Goal: Transaction & Acquisition: Purchase product/service

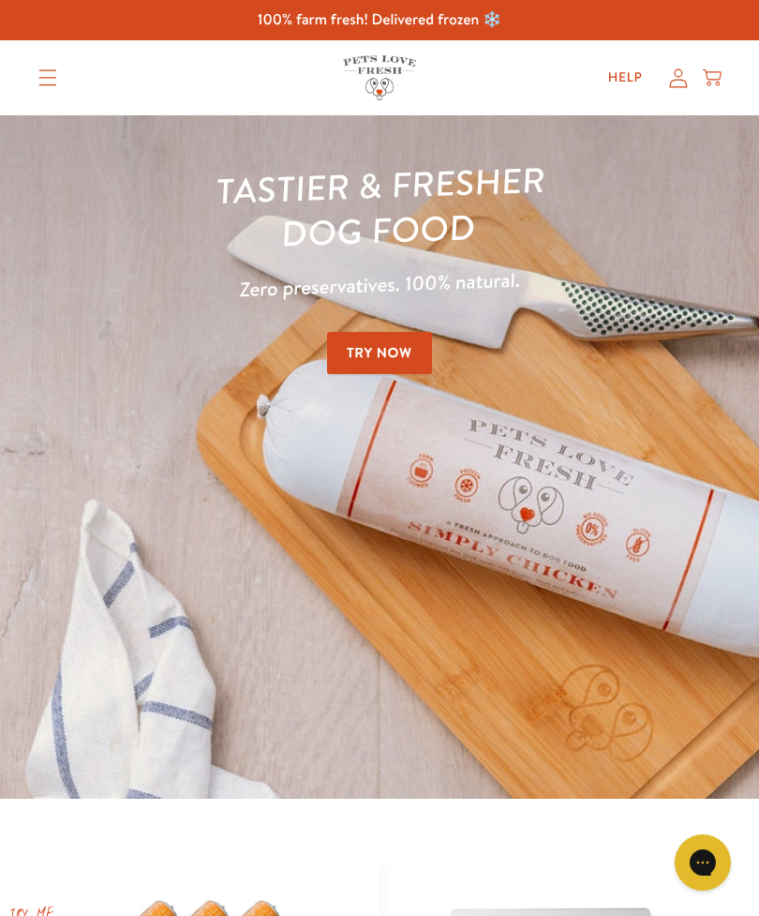
click at [51, 74] on icon "Translation missing: en.sections.header.menu" at bounding box center [47, 77] width 19 height 17
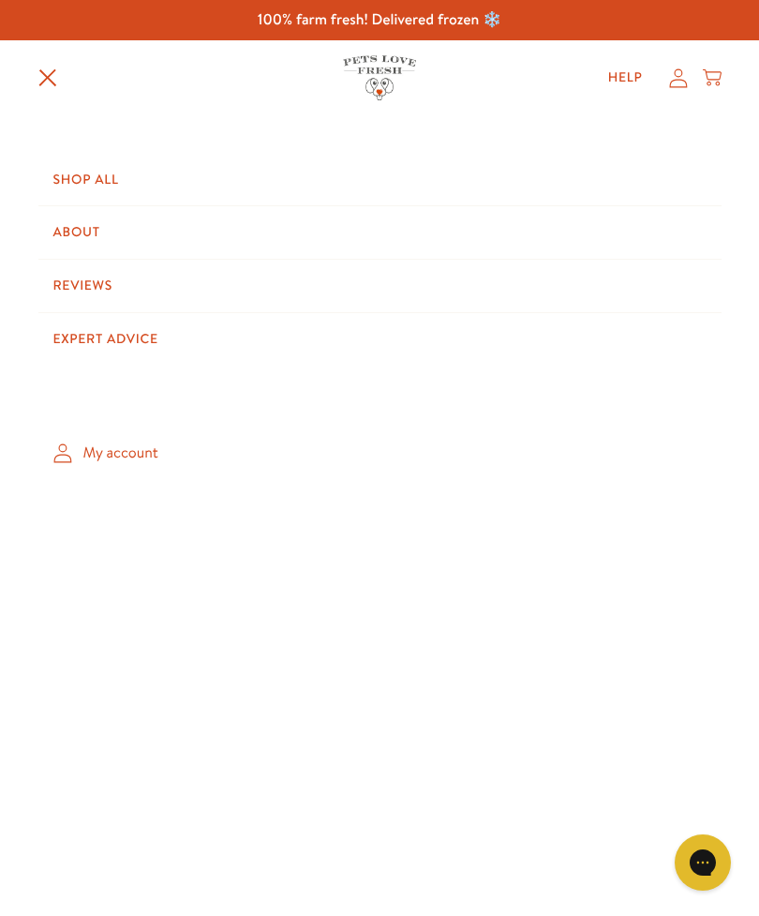
click at [95, 171] on link "Shop All" at bounding box center [379, 180] width 683 height 52
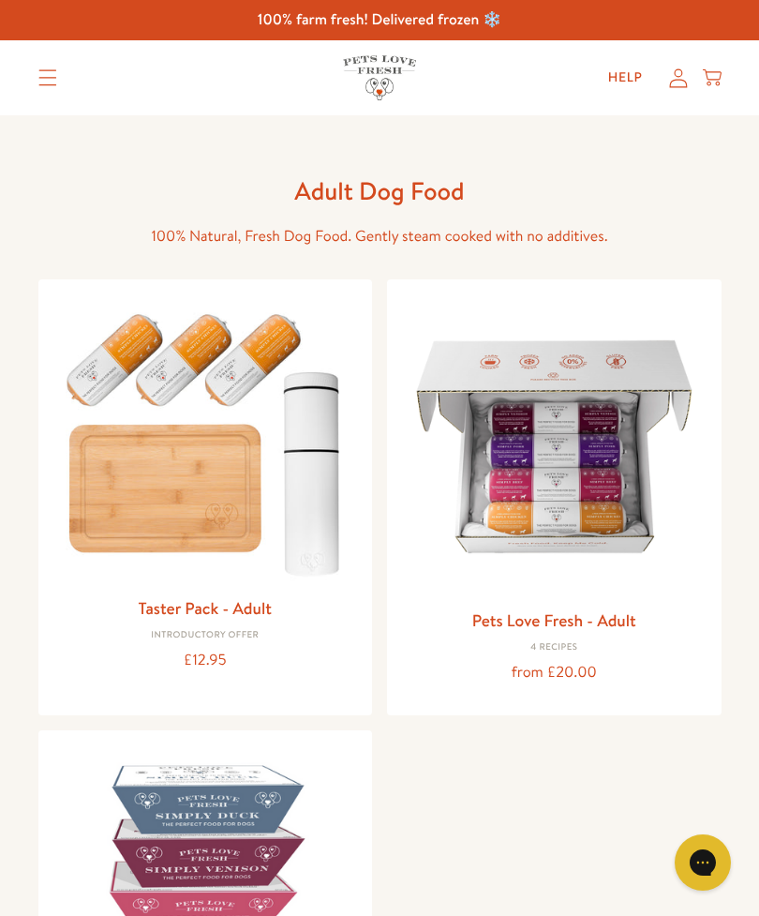
click at [608, 494] on img at bounding box center [554, 446] width 305 height 305
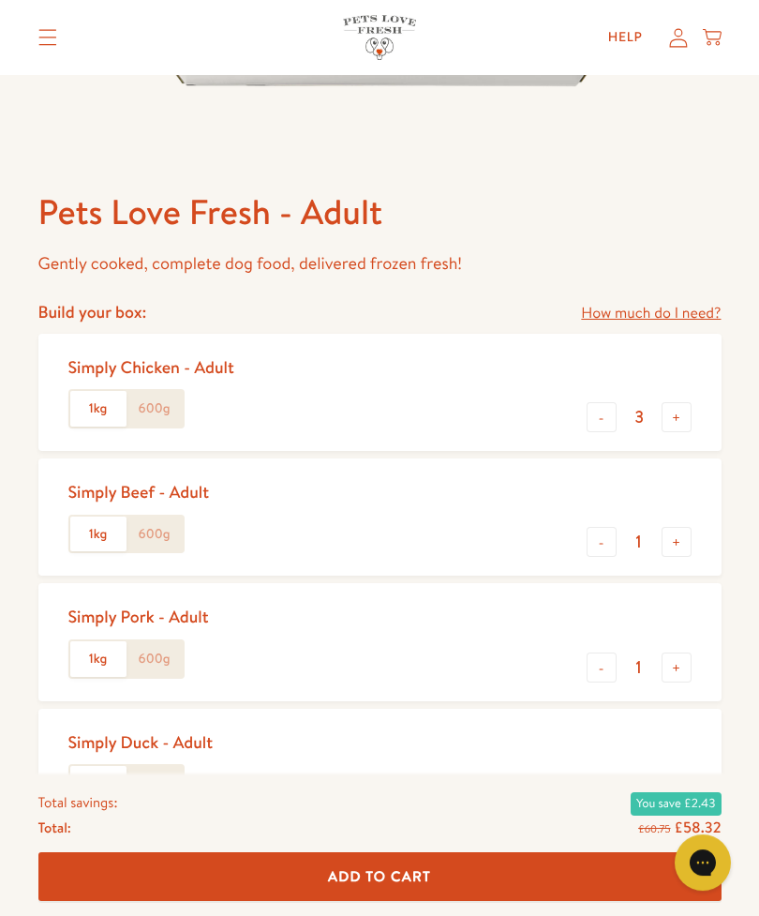
click at [588, 428] on button "-" at bounding box center [602, 417] width 30 height 30
click at [590, 424] on button "-" at bounding box center [602, 417] width 30 height 30
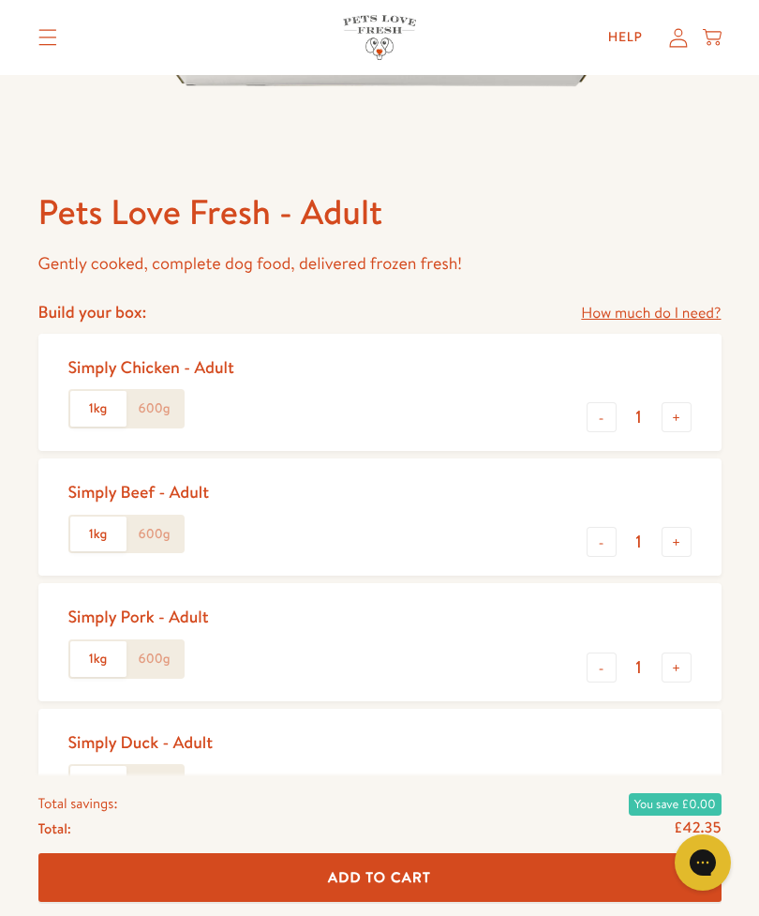
click at [587, 411] on button "-" at bounding box center [602, 417] width 30 height 30
type input "0"
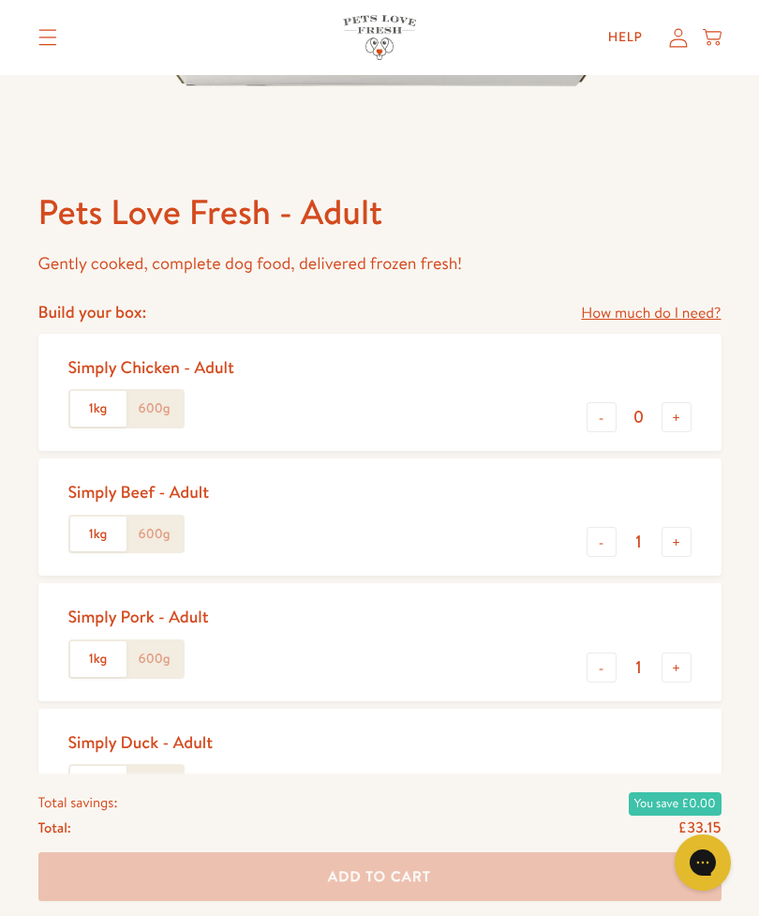
click at [670, 543] on button "+" at bounding box center [677, 542] width 30 height 30
type input "2"
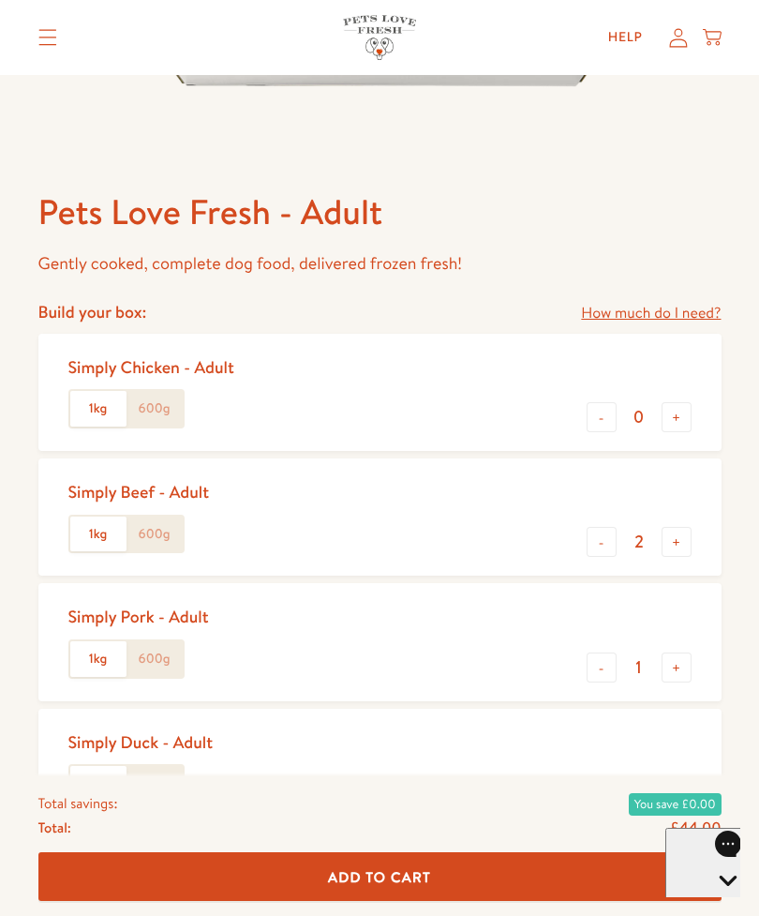
click at [679, 666] on button "+" at bounding box center [677, 667] width 30 height 30
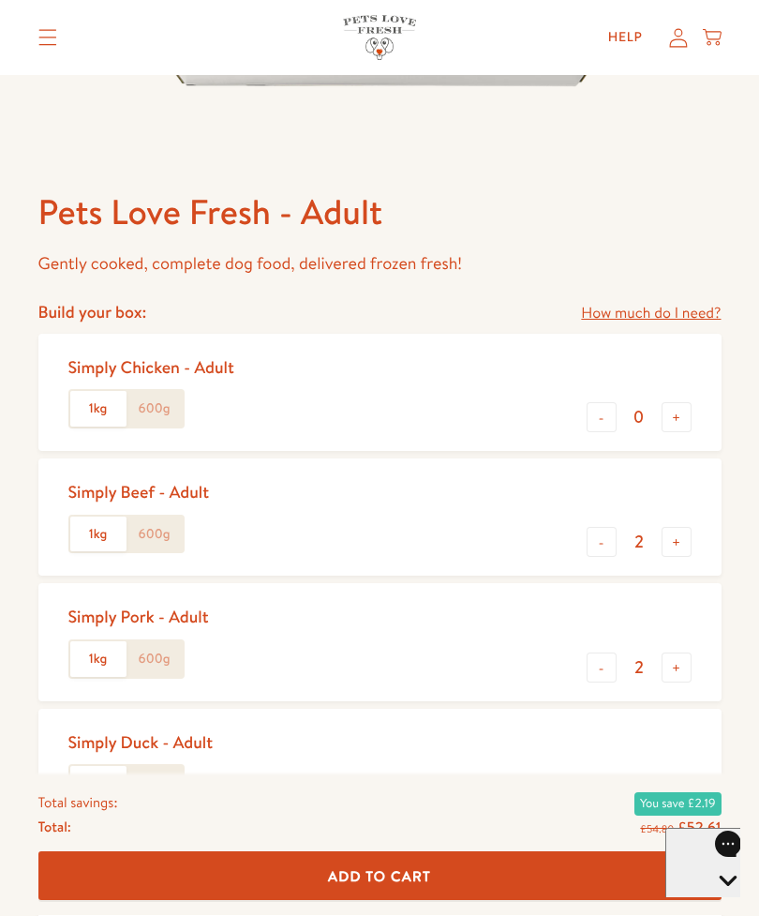
click at [677, 666] on button "+" at bounding box center [677, 667] width 30 height 30
click at [166, 528] on label "600g" at bounding box center [155, 534] width 56 height 36
click at [0, 0] on input "600g" at bounding box center [0, 0] width 0 height 0
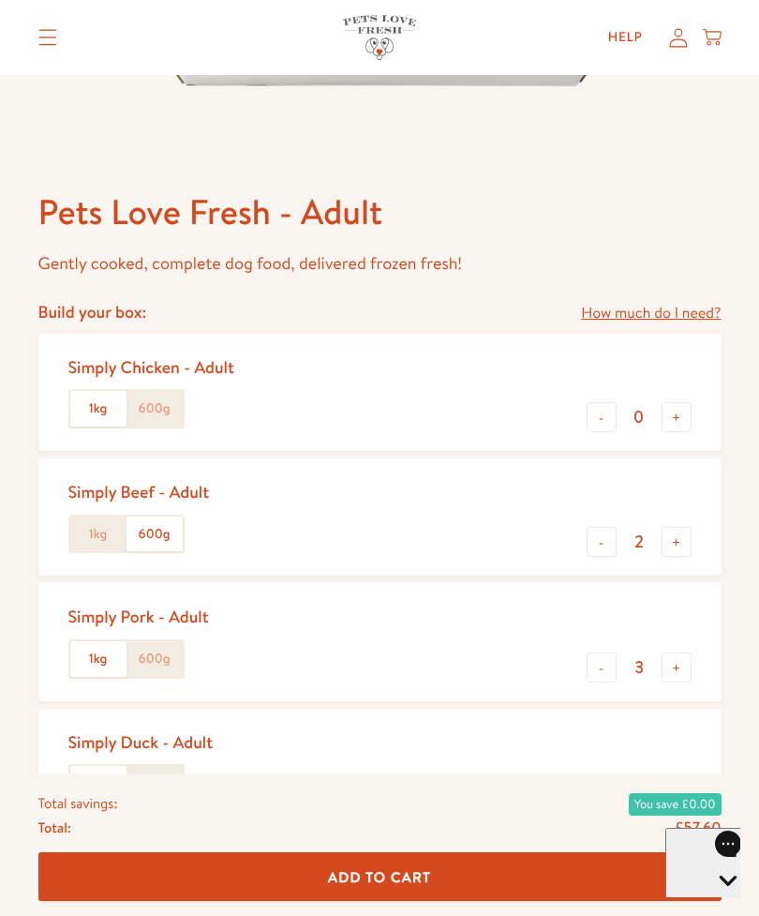
click at [158, 659] on label "600g" at bounding box center [155, 659] width 56 height 36
click at [0, 0] on input "600g" at bounding box center [0, 0] width 0 height 0
click at [602, 672] on button "-" at bounding box center [602, 667] width 30 height 30
type input "2"
click at [596, 790] on button "-" at bounding box center [602, 792] width 30 height 30
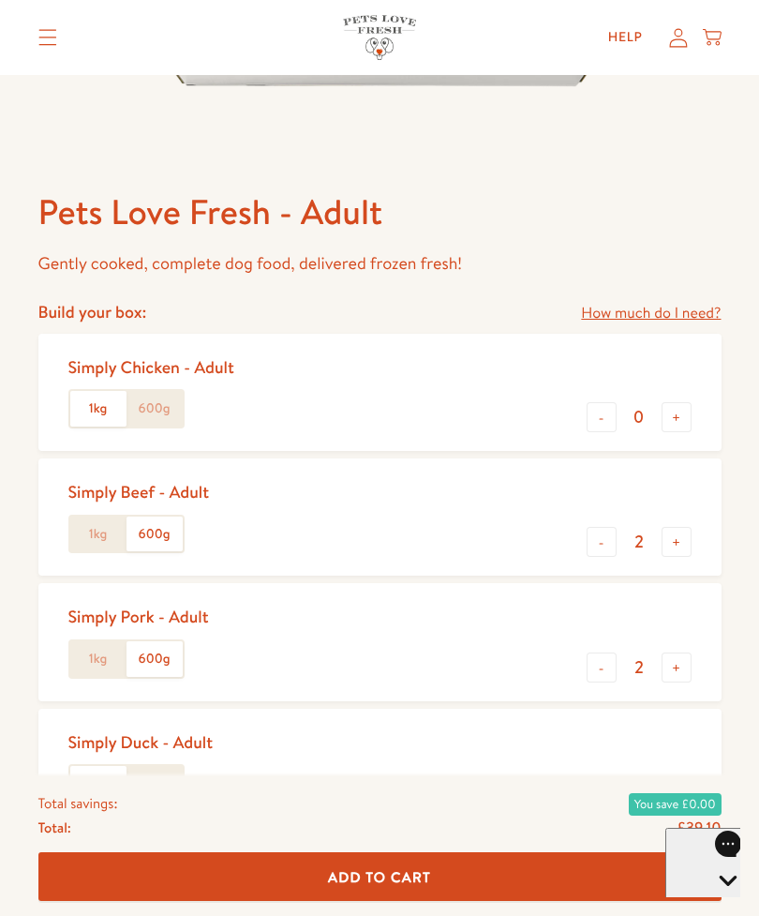
type input "0"
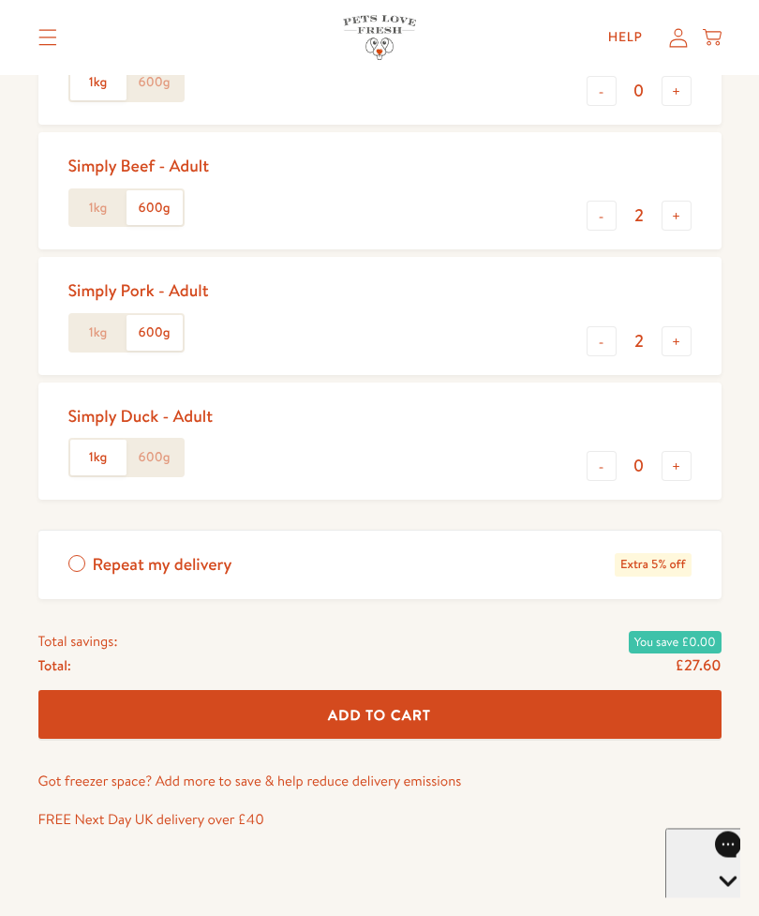
scroll to position [935, 0]
click at [678, 334] on button "+" at bounding box center [677, 341] width 30 height 30
type input "3"
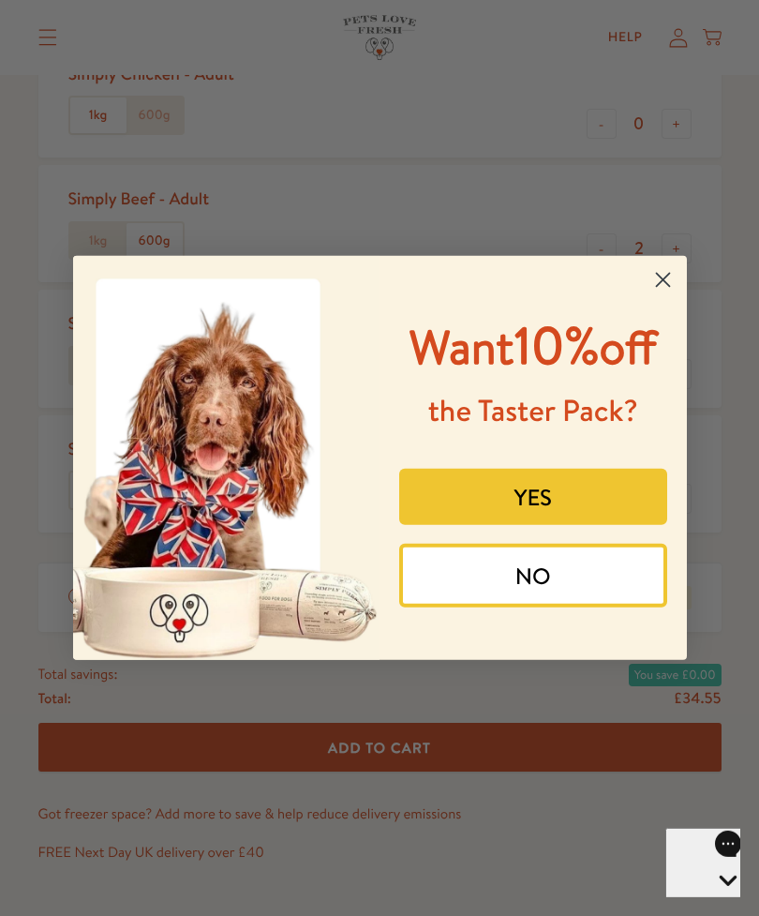
scroll to position [906, 0]
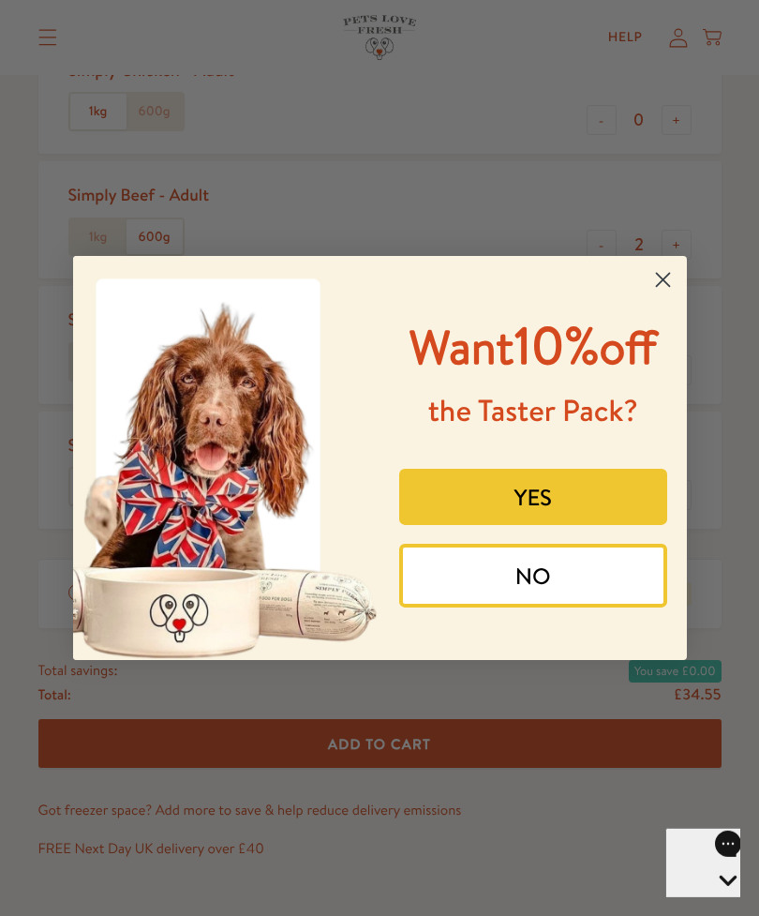
click at [656, 295] on circle "Close dialog" at bounding box center [662, 279] width 31 height 31
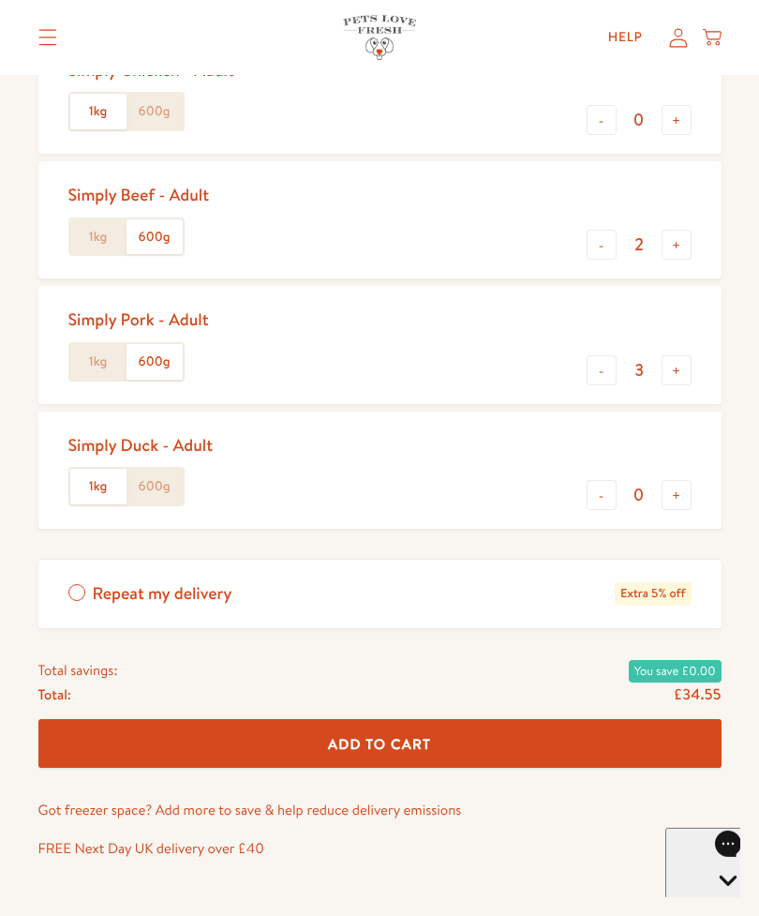
scroll to position [907, 0]
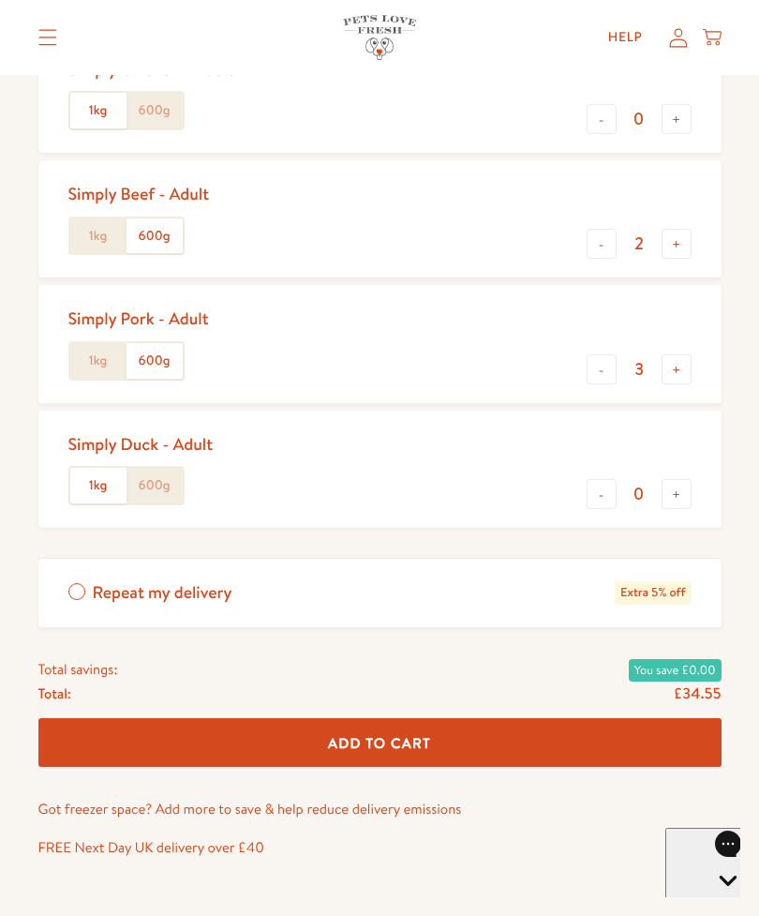
click at [508, 732] on button "Add To Cart" at bounding box center [379, 743] width 683 height 50
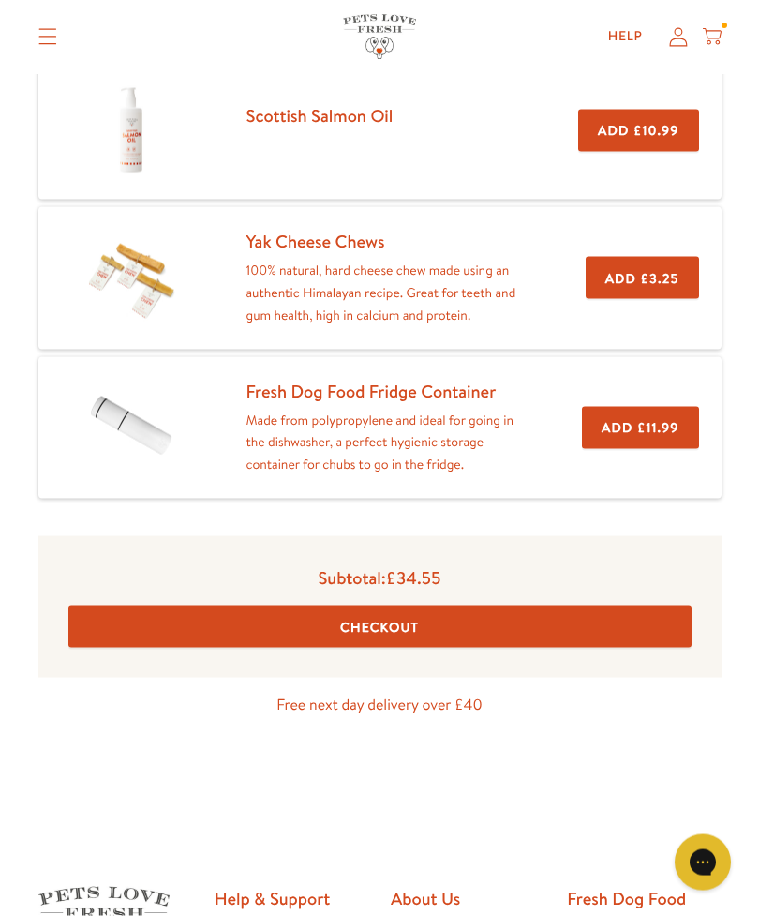
scroll to position [415, 0]
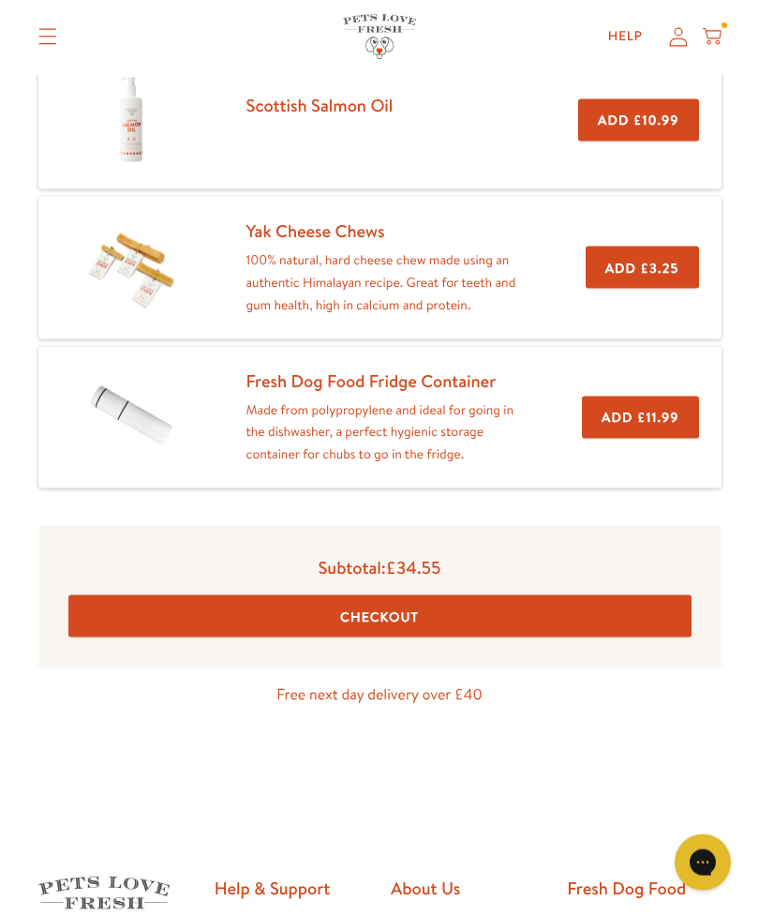
click at [469, 600] on button "Checkout" at bounding box center [379, 616] width 623 height 42
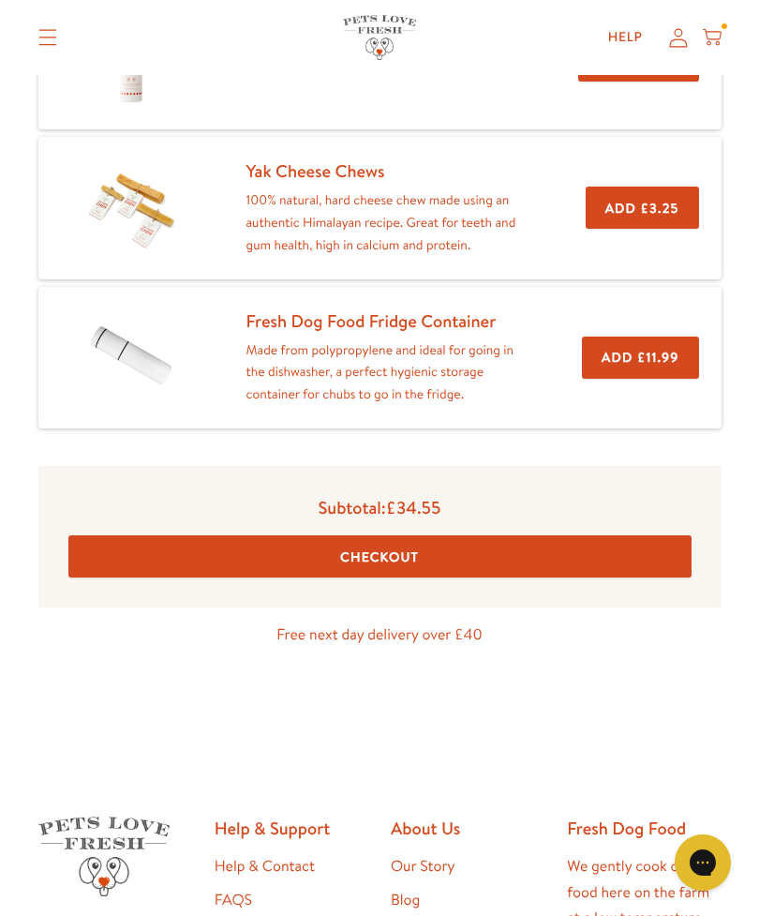
scroll to position [475, 0]
